Goal: Task Accomplishment & Management: Use online tool/utility

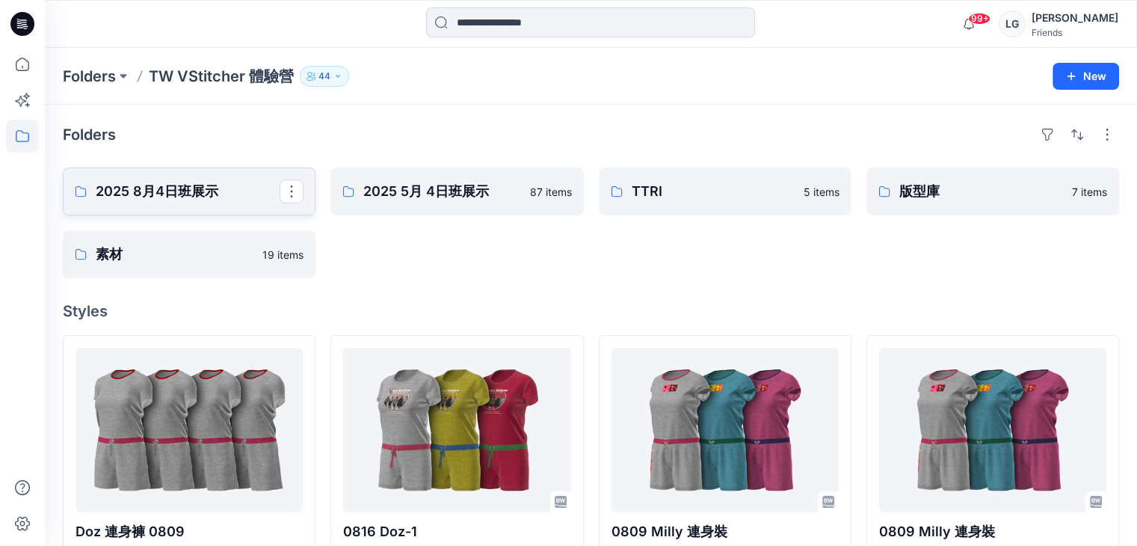
click at [149, 191] on p "2025 8月4日班展示" at bounding box center [188, 191] width 184 height 21
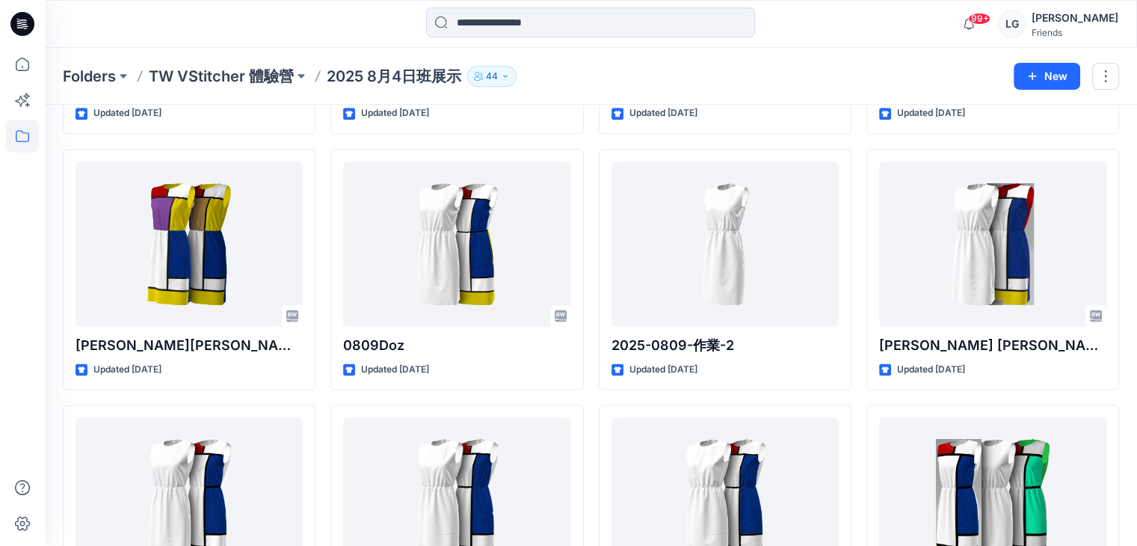
scroll to position [2129, 0]
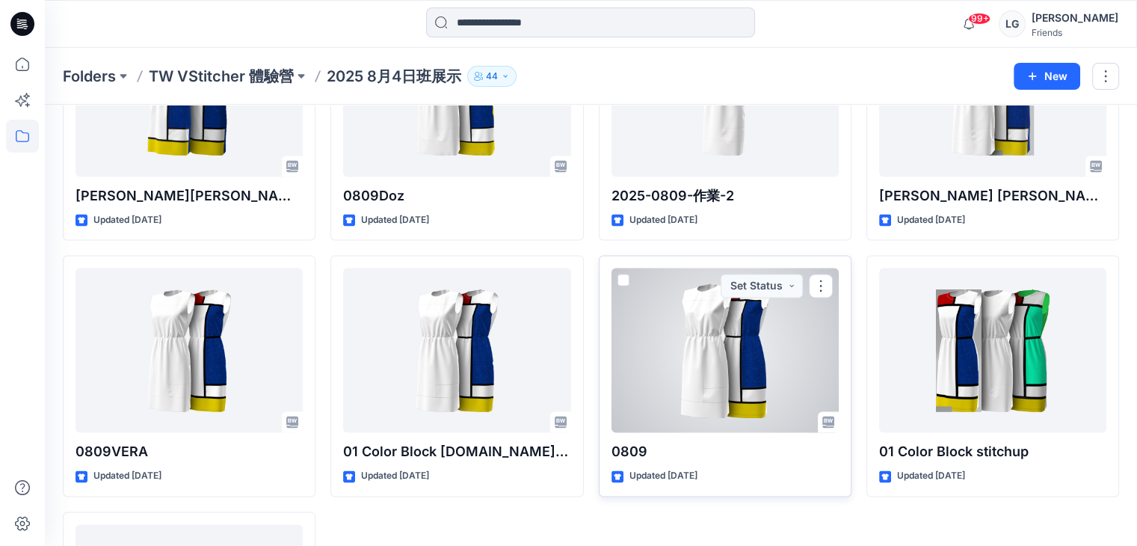
click at [621, 277] on span at bounding box center [624, 280] width 12 height 12
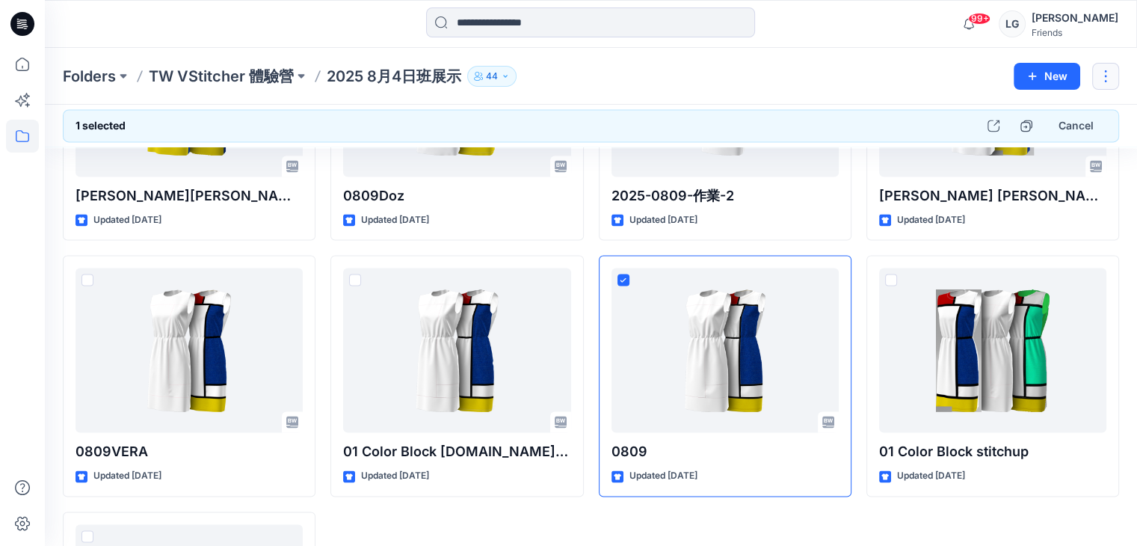
click at [1104, 79] on button "button" at bounding box center [1105, 76] width 27 height 27
click at [958, 66] on div "Folders TW VStitcher 體驗營 2025 8月4日班展示 44" at bounding box center [533, 76] width 940 height 21
click at [1027, 123] on icon "button" at bounding box center [1027, 126] width 12 height 12
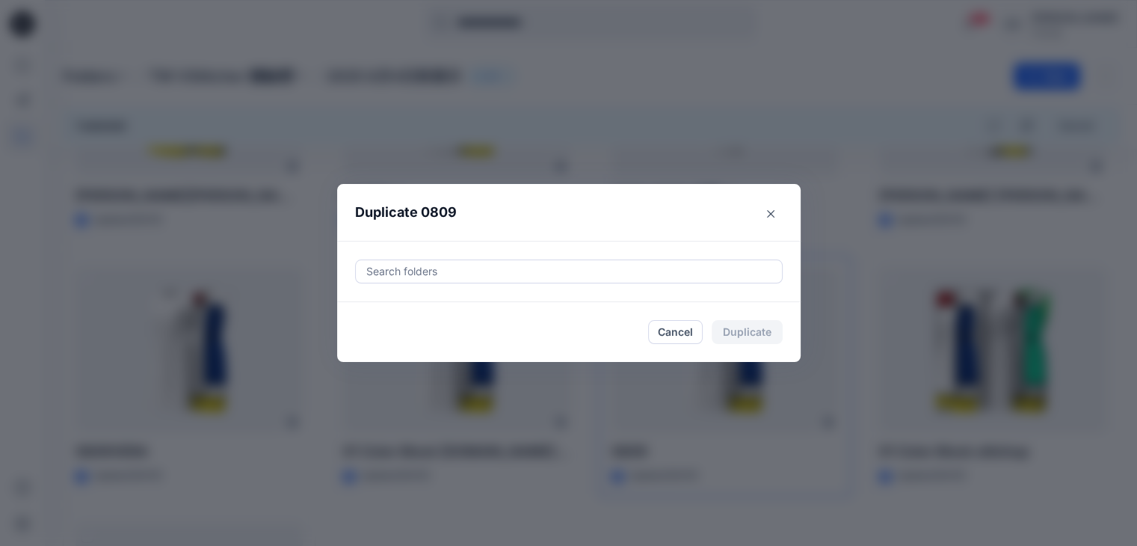
click at [425, 264] on div at bounding box center [569, 271] width 408 height 18
type input "*****"
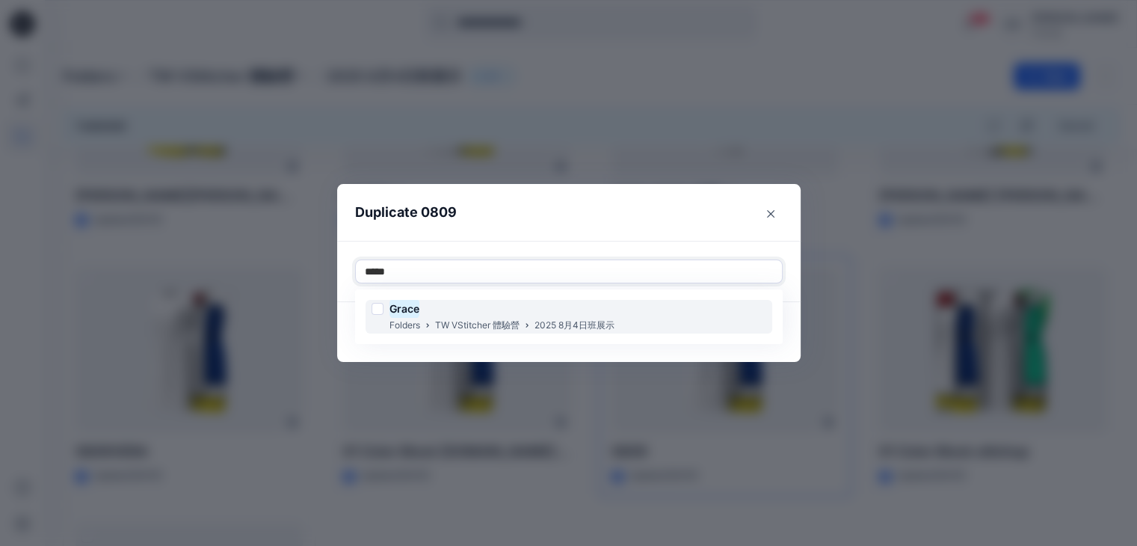
click at [384, 307] on div at bounding box center [378, 309] width 12 height 12
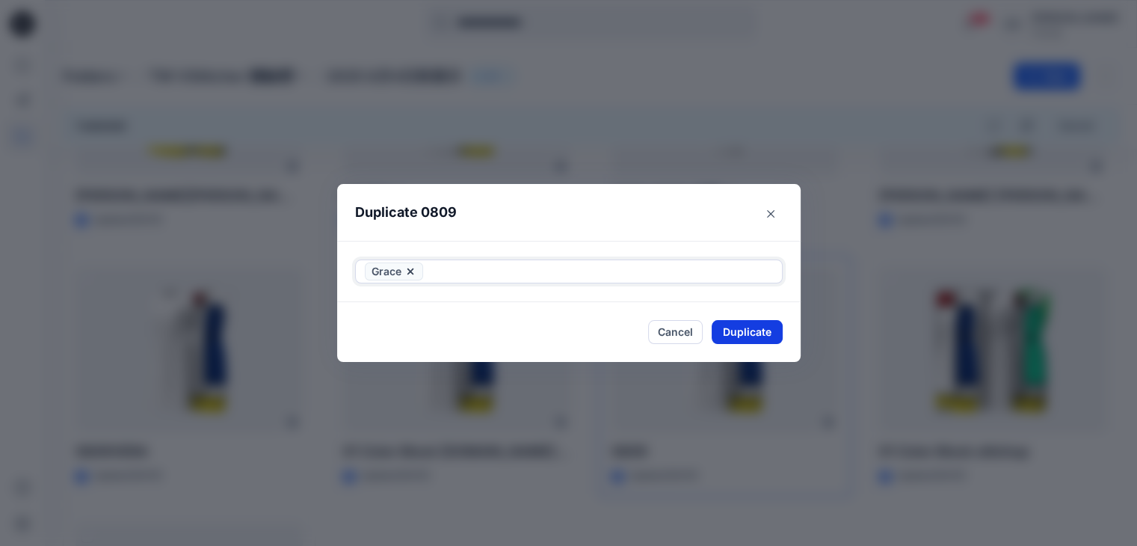
click at [751, 331] on button "Duplicate" at bounding box center [747, 332] width 71 height 24
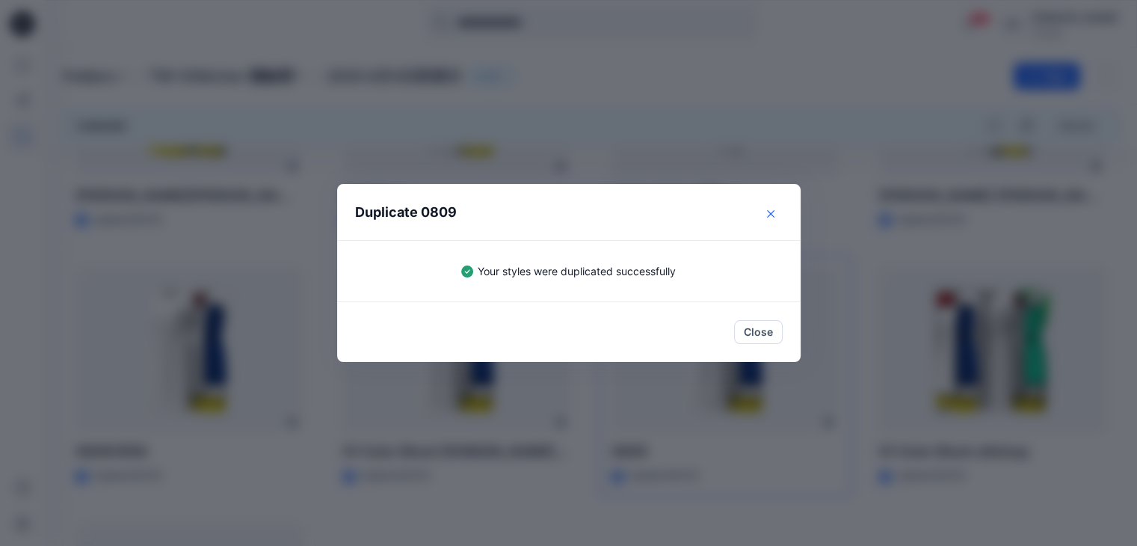
click at [772, 210] on icon "Close" at bounding box center [770, 212] width 7 height 7
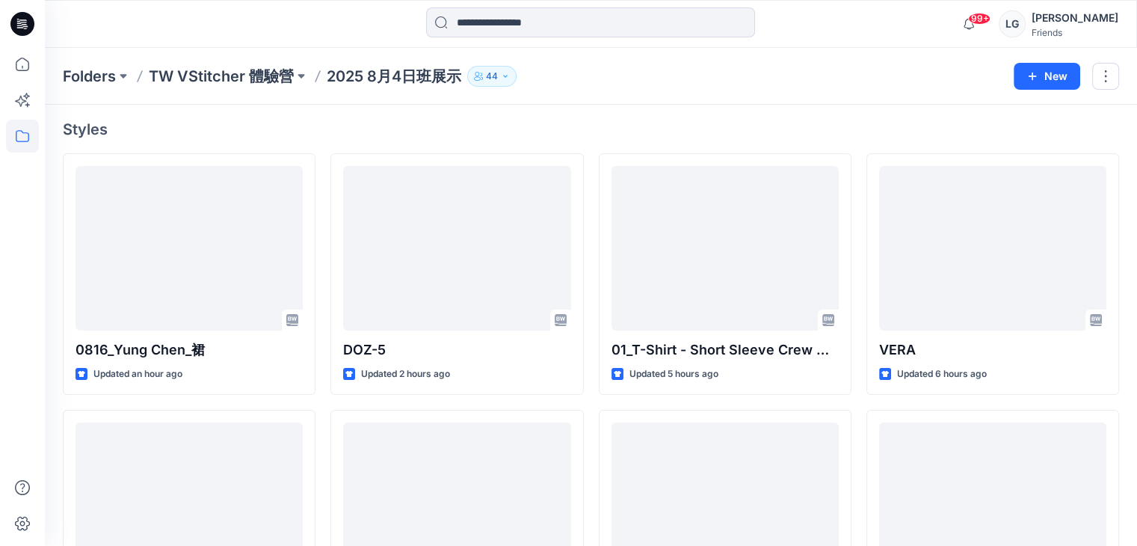
scroll to position [32, 0]
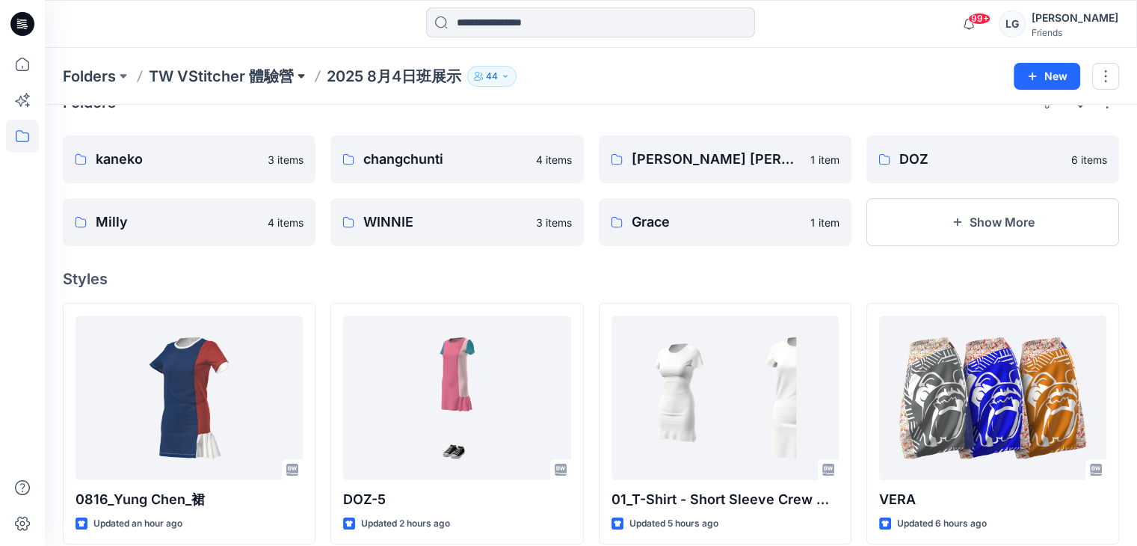
click at [299, 73] on button at bounding box center [301, 76] width 15 height 21
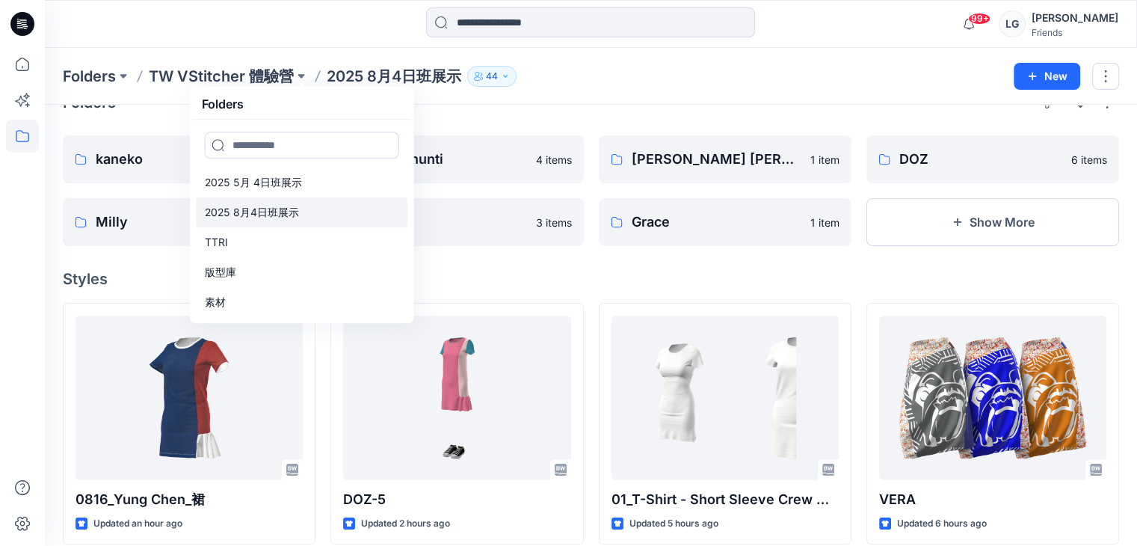
click at [254, 208] on p "2025 8月4日班展示" at bounding box center [252, 212] width 94 height 18
click at [585, 84] on div "Folders TW VStitcher 體驗營 Folders 2025 [DATE]班展示 2025 [DATE]班展示 TTRI 版型庫 素材 2025…" at bounding box center [533, 76] width 940 height 21
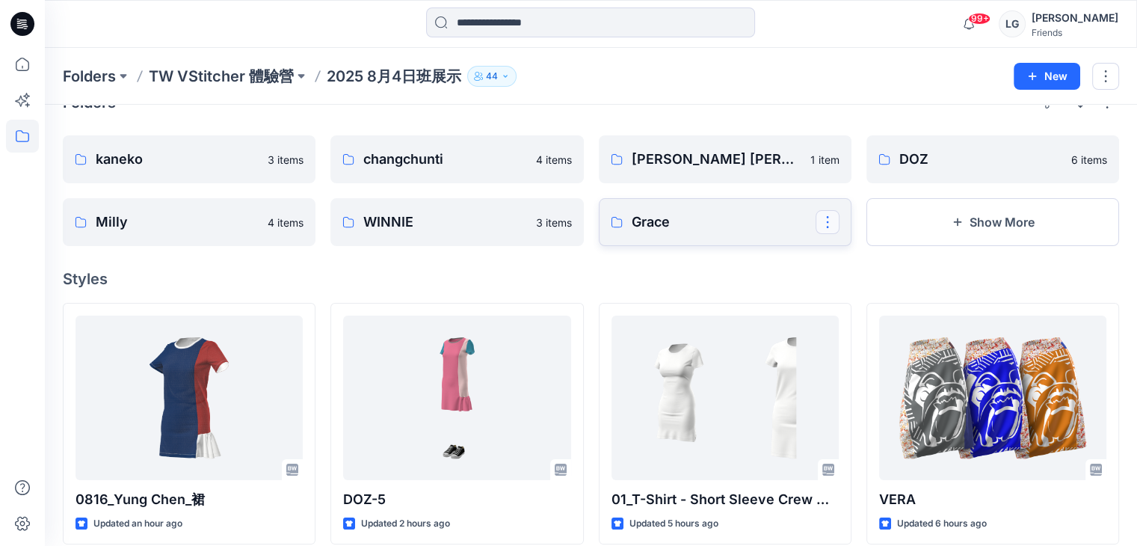
click at [829, 222] on button "button" at bounding box center [828, 222] width 24 height 24
click at [757, 270] on h4 "Styles" at bounding box center [591, 279] width 1056 height 18
click at [287, 218] on button "button" at bounding box center [292, 222] width 24 height 24
click at [619, 102] on div "Folders TW VStitcher 體驗營 2025 [DATE]班展示 44 New" at bounding box center [591, 76] width 1092 height 57
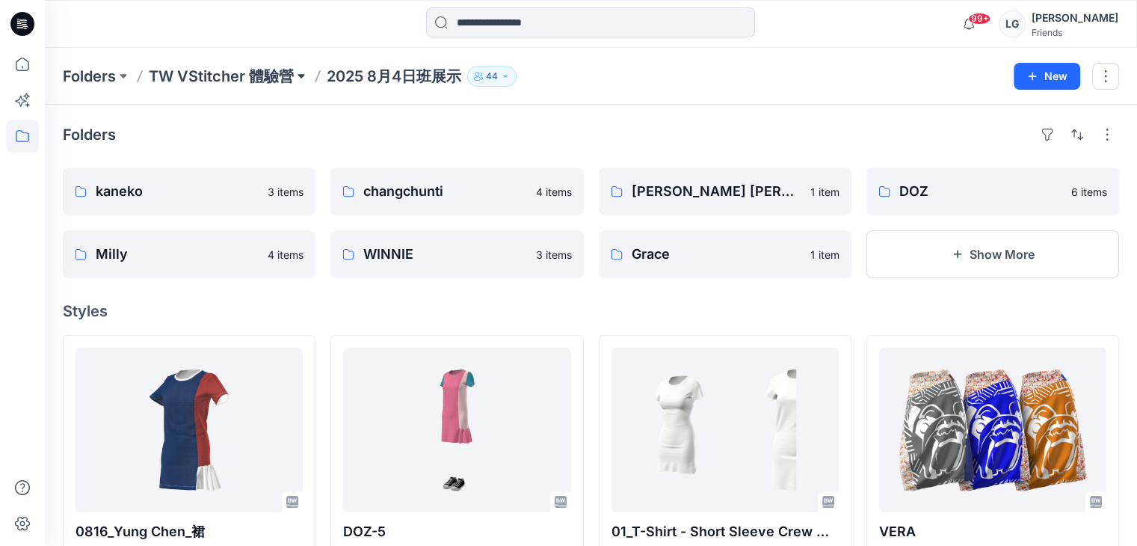
click at [301, 73] on button at bounding box center [301, 76] width 15 height 21
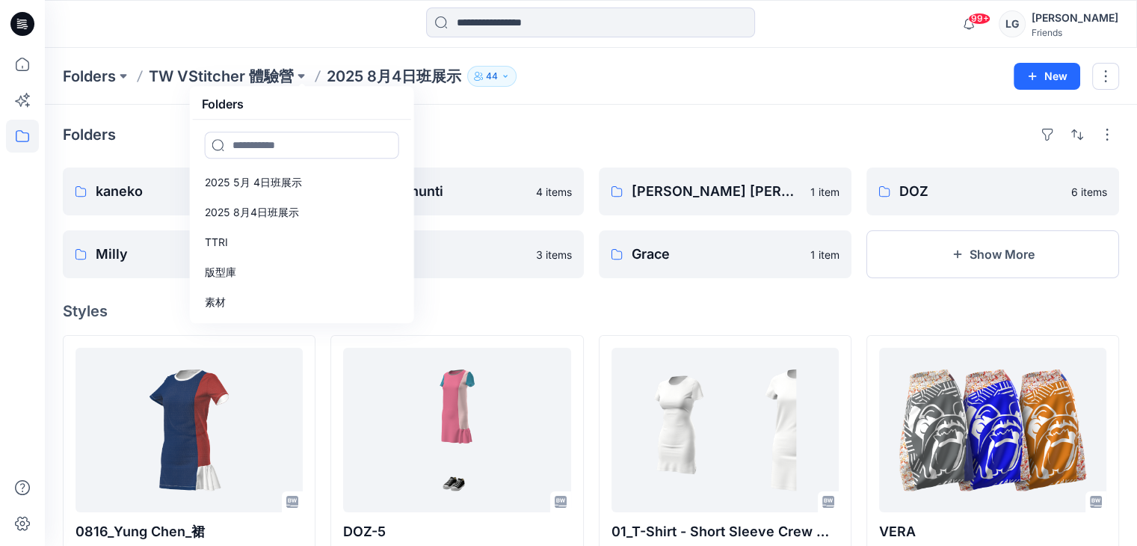
click at [539, 123] on div "Folders" at bounding box center [591, 135] width 1056 height 24
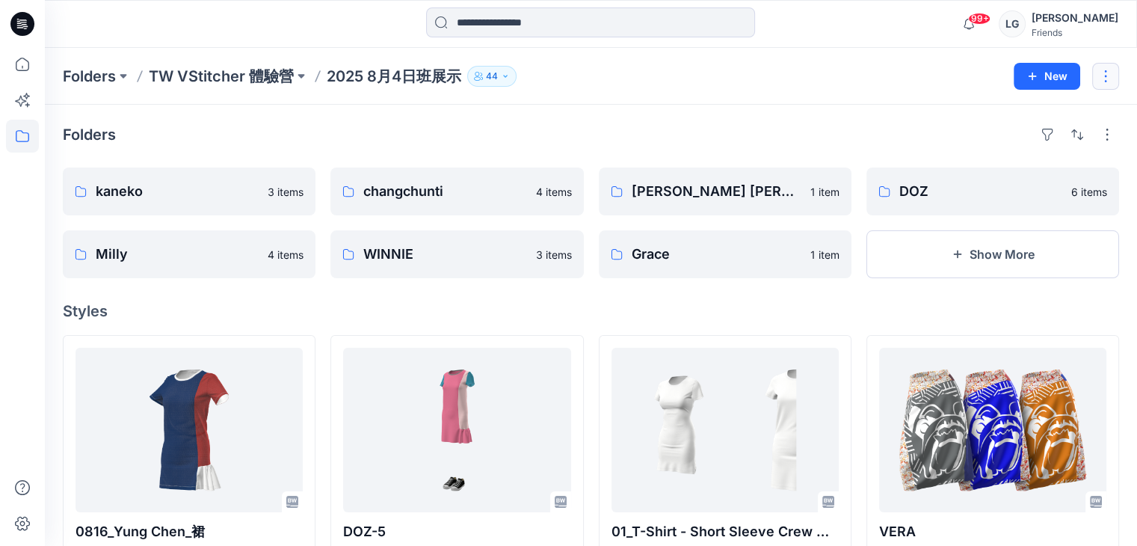
click at [1105, 75] on button "button" at bounding box center [1105, 76] width 27 height 27
click at [881, 74] on div "Folders TW VStitcher 體驗營 2025 8月4日班展示 44" at bounding box center [533, 76] width 940 height 21
click at [301, 73] on button at bounding box center [301, 76] width 15 height 21
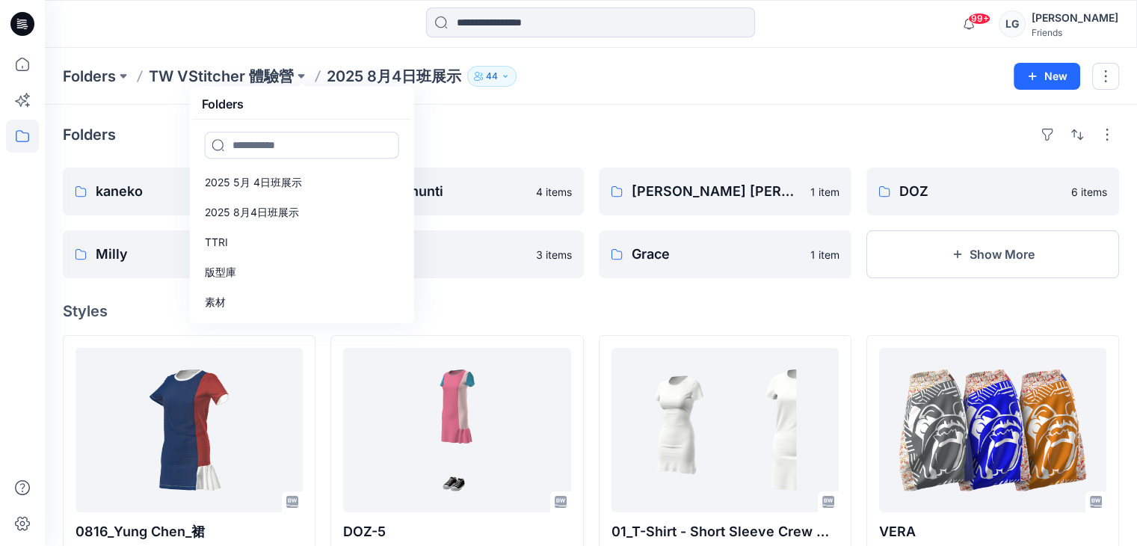
click at [464, 123] on div "Folders" at bounding box center [591, 135] width 1056 height 24
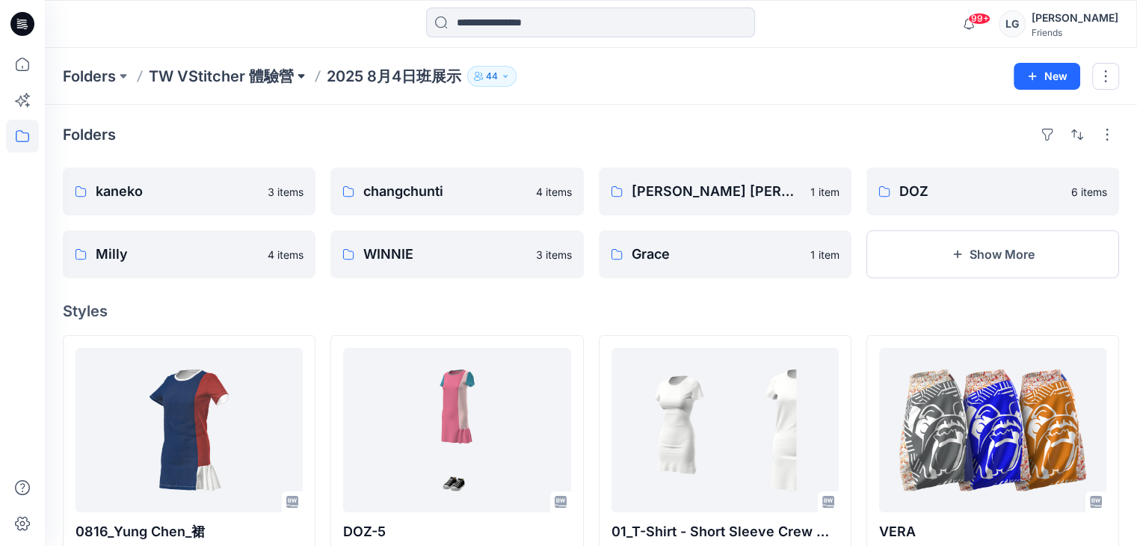
click at [299, 72] on button at bounding box center [301, 76] width 15 height 21
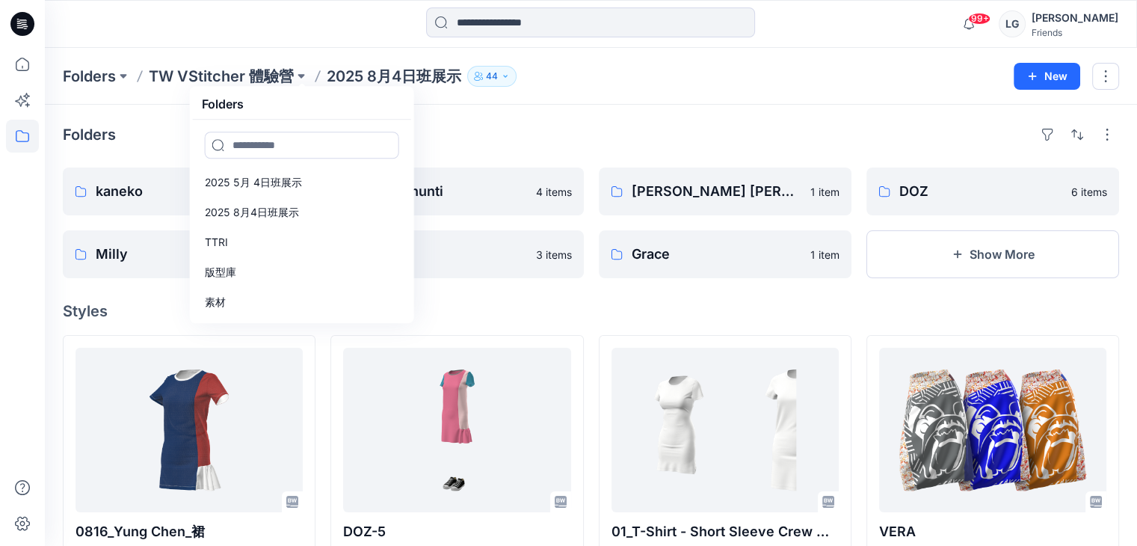
click at [464, 134] on div "Folders" at bounding box center [591, 135] width 1056 height 24
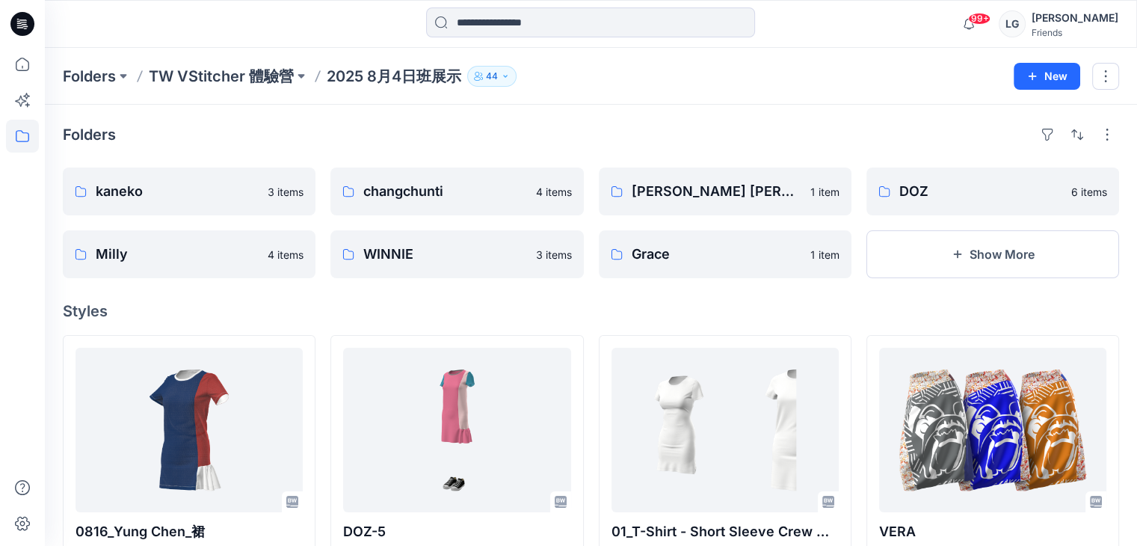
click at [903, 129] on div "Folders" at bounding box center [591, 135] width 1056 height 24
click at [692, 73] on div "Folders TW VStitcher 體驗營 2025 8月4日班展示 44" at bounding box center [533, 76] width 940 height 21
click at [557, 127] on div "Folders" at bounding box center [591, 135] width 1056 height 24
click at [22, 135] on icon at bounding box center [22, 136] width 33 height 33
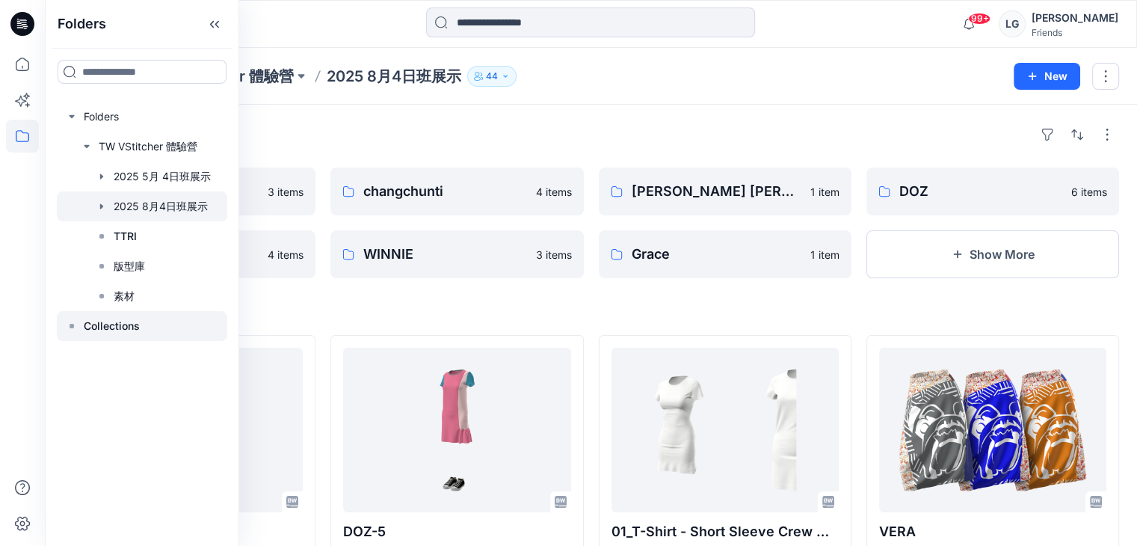
click at [122, 327] on p "Collections" at bounding box center [112, 326] width 56 height 18
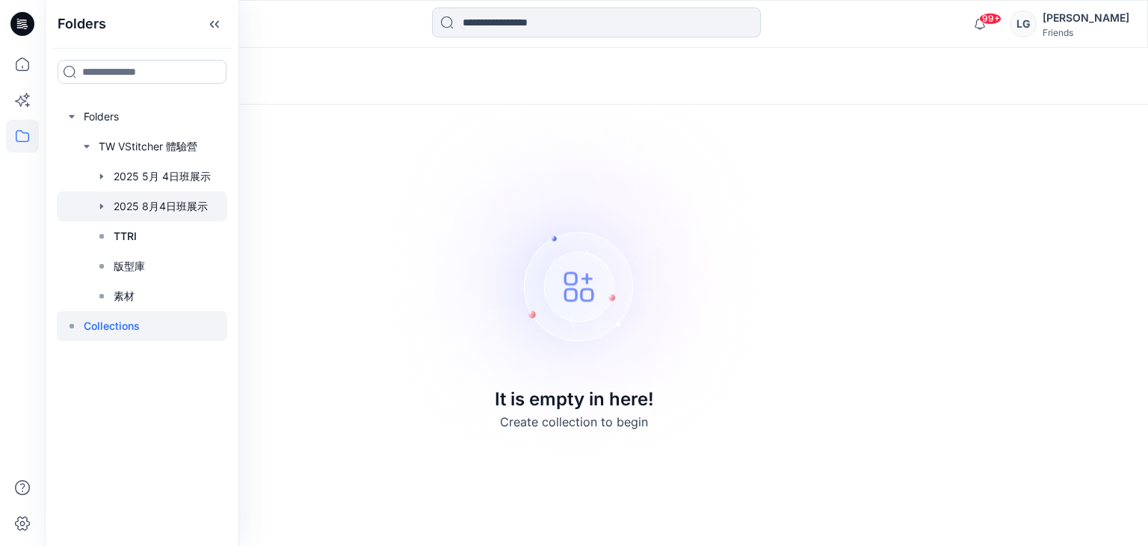
click at [135, 203] on div at bounding box center [142, 206] width 170 height 30
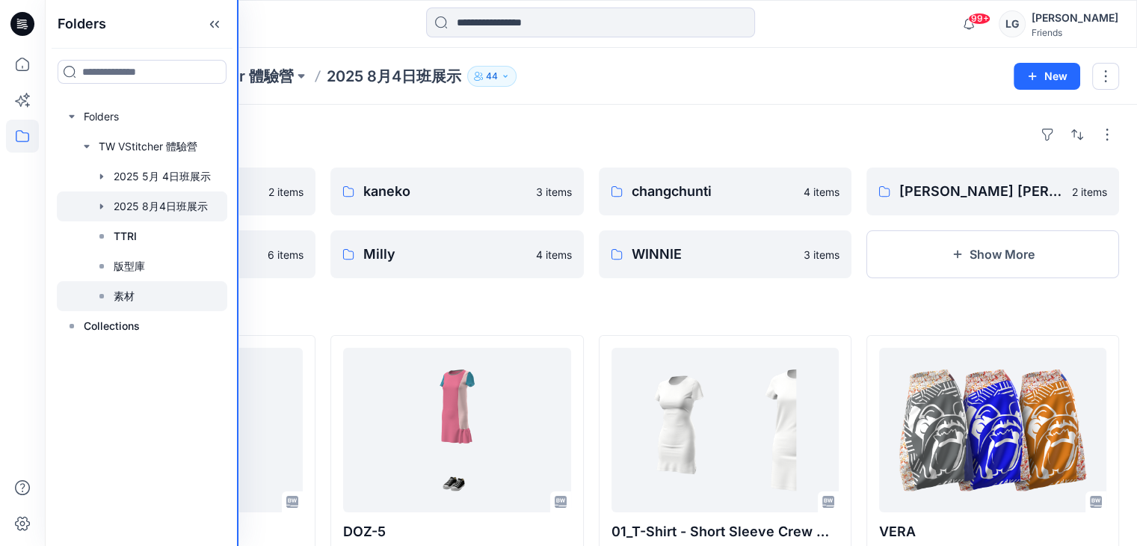
drag, startPoint x: 236, startPoint y: 309, endPoint x: 147, endPoint y: 300, distance: 90.2
click at [147, 300] on div "Folders Folders TW VStitcher 體驗營 2025 [DATE]班展示 2025 [DATE]班展示 TTRI 版型庫 素材 Coll…" at bounding box center [142, 273] width 194 height 546
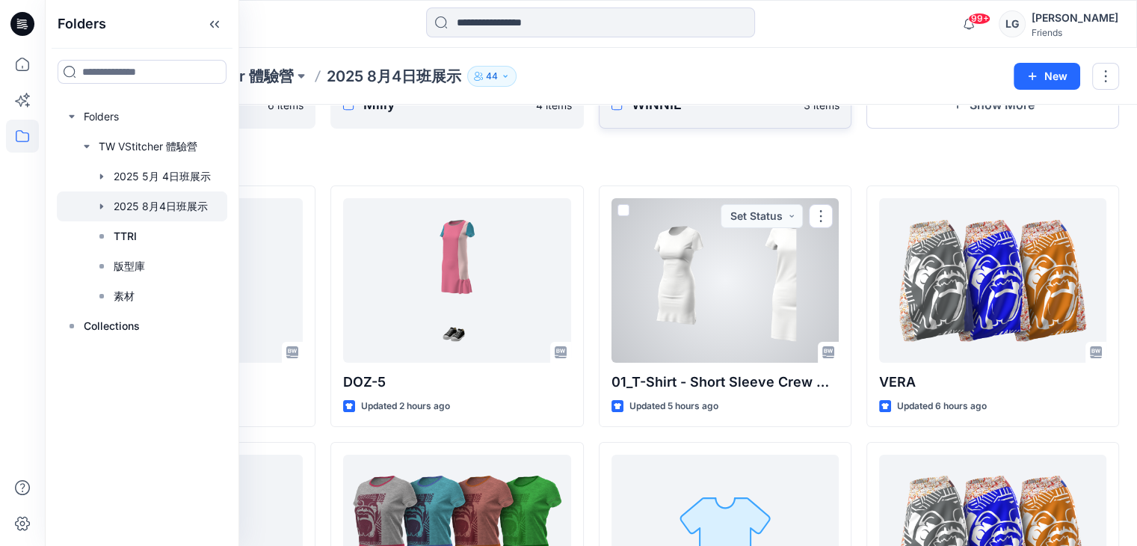
scroll to position [75, 0]
